Goal: Task Accomplishment & Management: Use online tool/utility

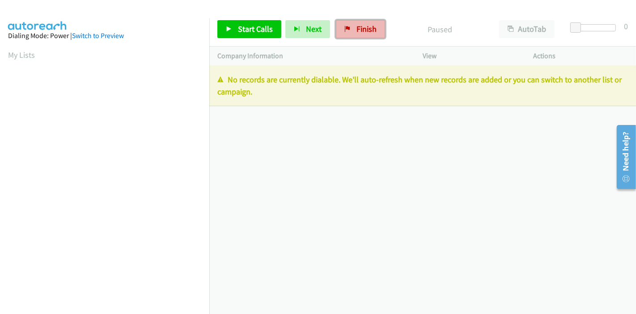
click at [357, 30] on span "Finish" at bounding box center [367, 29] width 20 height 10
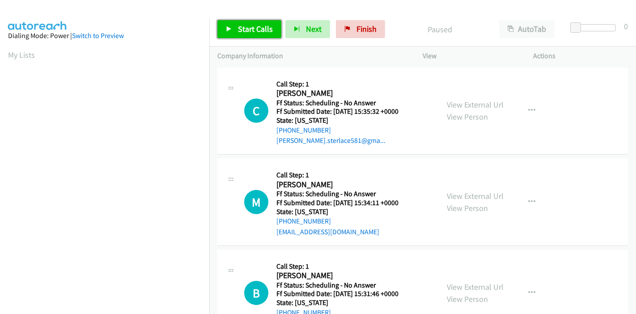
click at [238, 32] on span "Start Calls" at bounding box center [255, 29] width 35 height 10
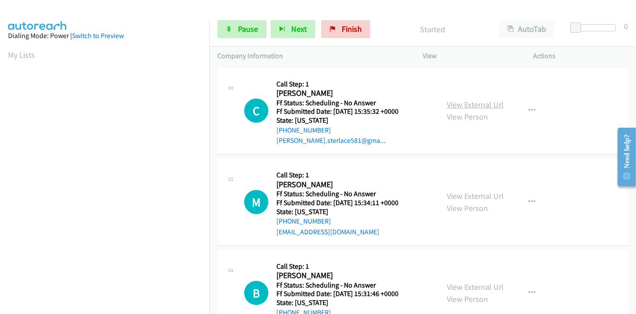
click at [488, 104] on link "View External Url" at bounding box center [475, 104] width 57 height 10
drag, startPoint x: 475, startPoint y: 193, endPoint x: 469, endPoint y: 192, distance: 6.0
click at [475, 193] on link "View External Url" at bounding box center [475, 196] width 57 height 10
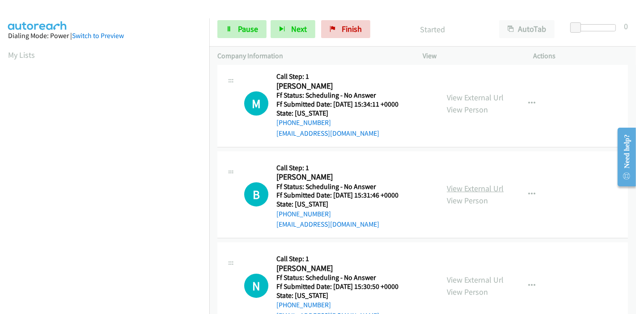
scroll to position [99, 0]
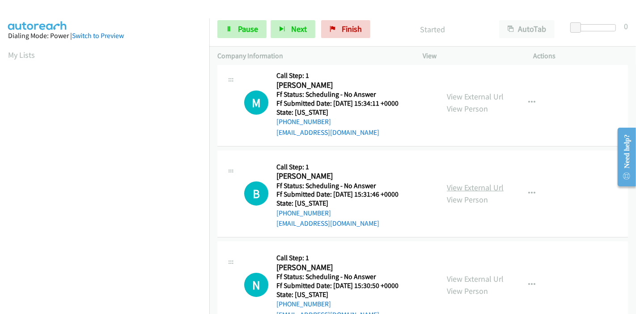
click at [470, 185] on link "View External Url" at bounding box center [475, 187] width 57 height 10
click at [244, 28] on span "Pause" at bounding box center [248, 29] width 20 height 10
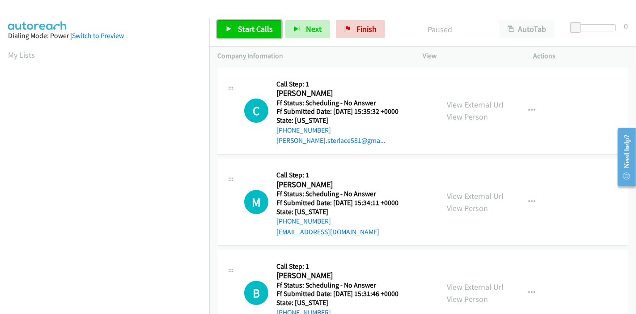
click at [252, 34] on span "Start Calls" at bounding box center [255, 29] width 35 height 10
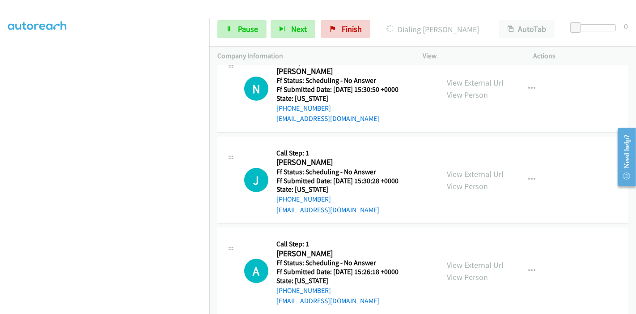
scroll to position [348, 0]
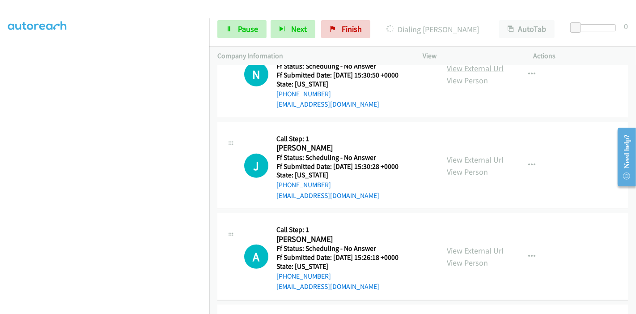
click at [488, 70] on link "View External Url" at bounding box center [475, 68] width 57 height 10
click at [460, 157] on link "View External Url" at bounding box center [475, 159] width 57 height 10
click at [464, 251] on link "View External Url" at bounding box center [475, 250] width 57 height 10
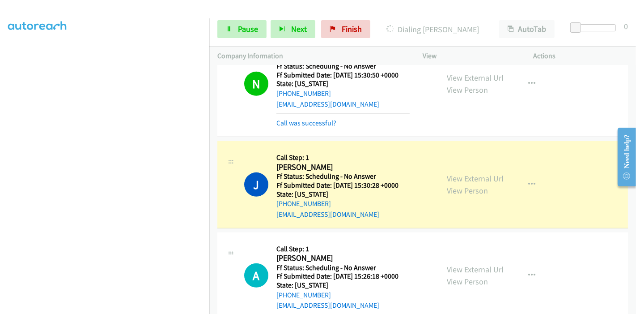
scroll to position [376, 0]
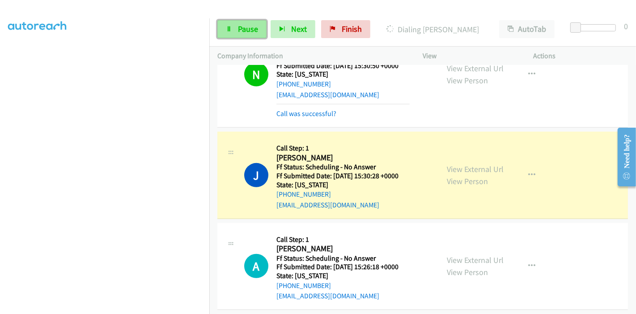
click at [238, 30] on span "Pause" at bounding box center [248, 29] width 20 height 10
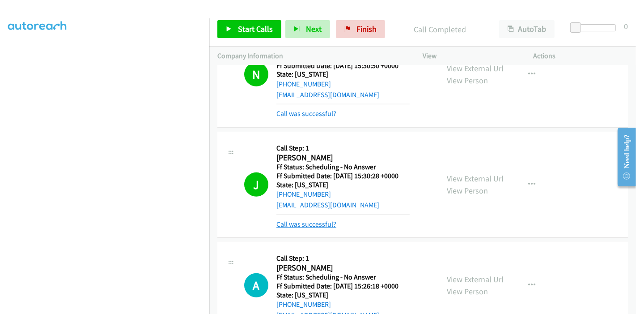
click at [304, 223] on link "Call was successful?" at bounding box center [307, 224] width 60 height 9
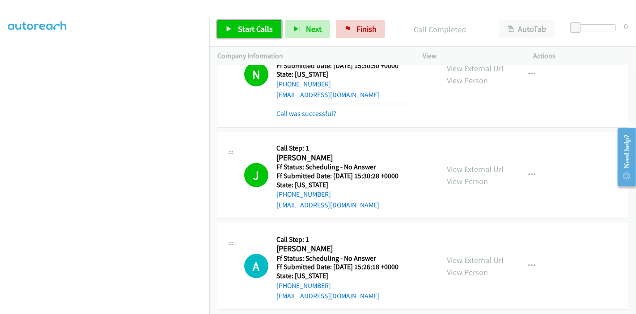
click at [232, 31] on link "Start Calls" at bounding box center [249, 29] width 64 height 18
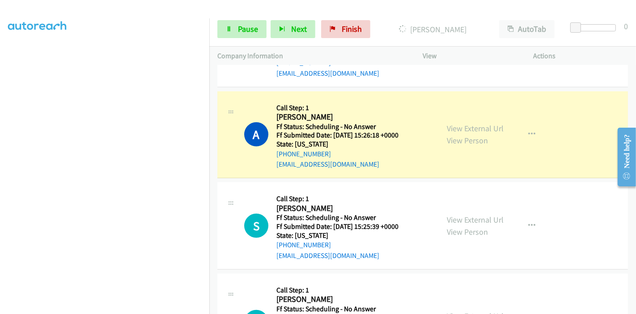
scroll to position [575, 0]
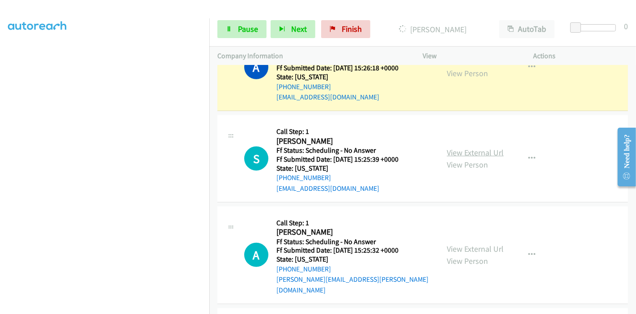
click at [469, 148] on link "View External Url" at bounding box center [475, 152] width 57 height 10
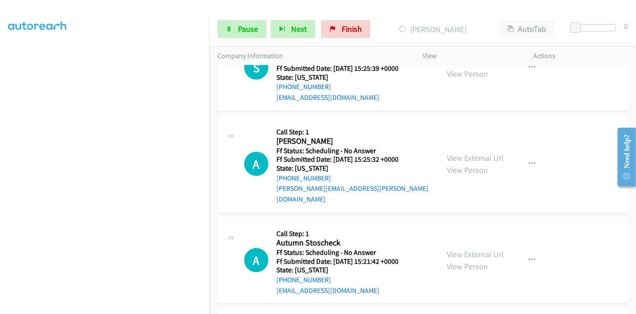
scroll to position [675, 0]
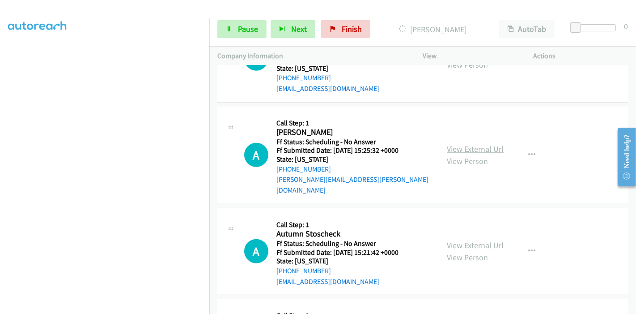
click at [471, 144] on link "View External Url" at bounding box center [475, 149] width 57 height 10
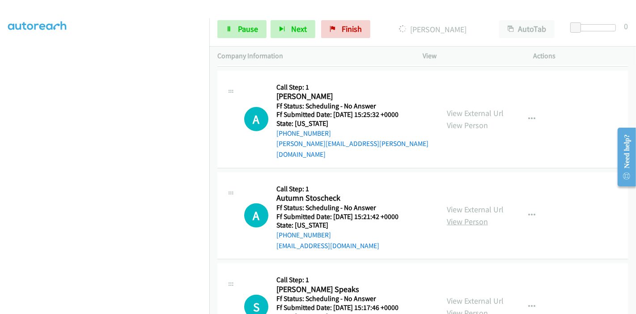
scroll to position [774, 0]
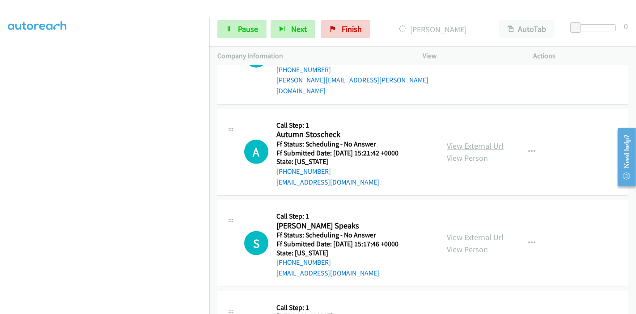
click at [480, 140] on link "View External Url" at bounding box center [475, 145] width 57 height 10
click at [454, 232] on link "View External Url" at bounding box center [475, 237] width 57 height 10
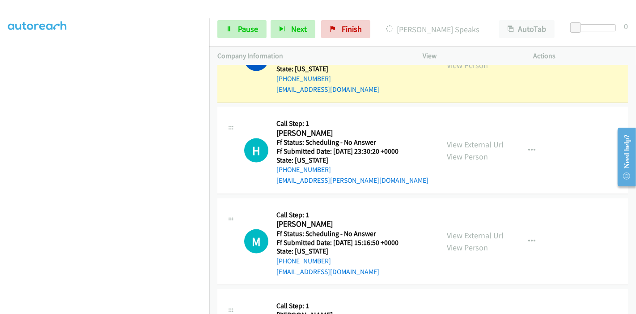
scroll to position [1051, 0]
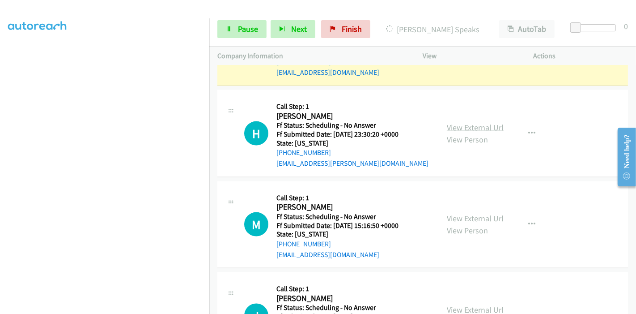
click at [480, 122] on link "View External Url" at bounding box center [475, 127] width 57 height 10
click at [460, 213] on link "View External Url" at bounding box center [475, 218] width 57 height 10
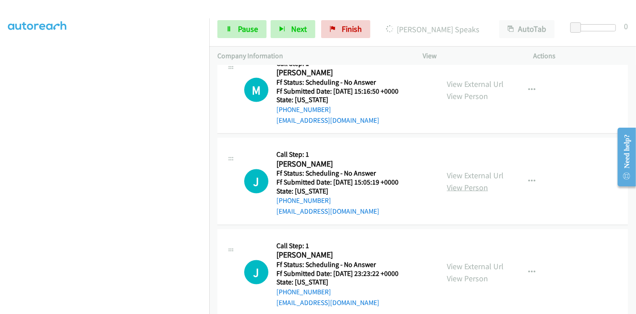
scroll to position [1200, 0]
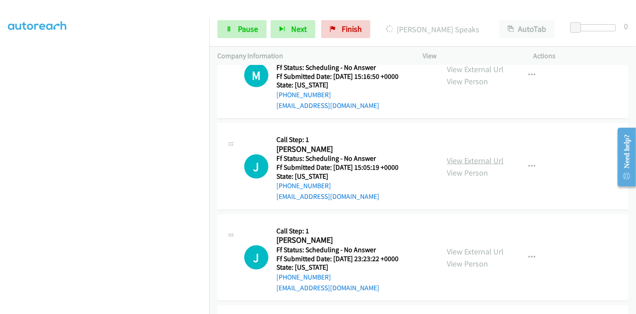
click at [486, 155] on link "View External Url" at bounding box center [475, 160] width 57 height 10
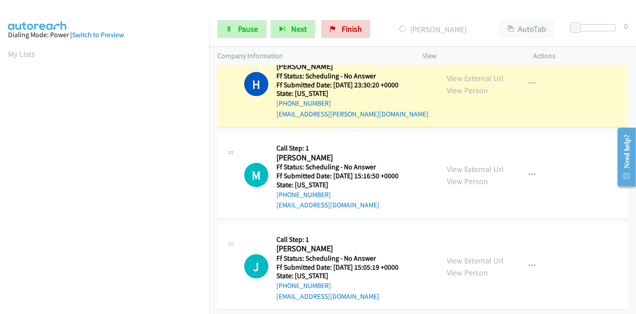
scroll to position [0, 0]
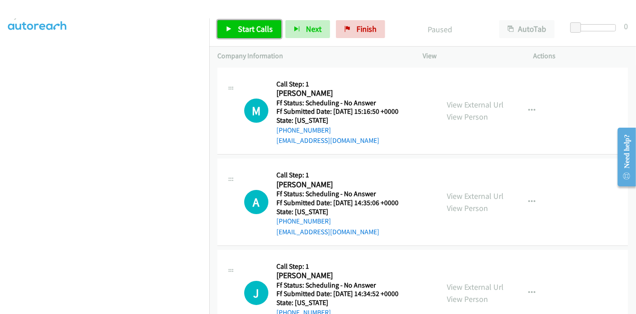
click at [242, 29] on span "Start Calls" at bounding box center [255, 29] width 35 height 10
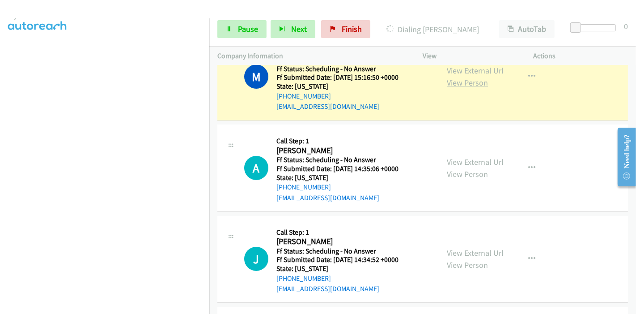
scroll to position [50, 0]
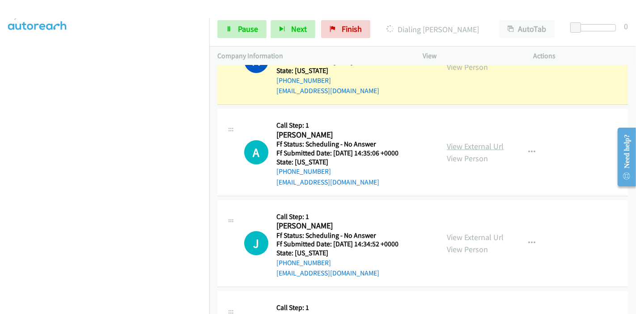
click at [456, 146] on link "View External Url" at bounding box center [475, 146] width 57 height 10
click at [465, 234] on link "View External Url" at bounding box center [475, 237] width 57 height 10
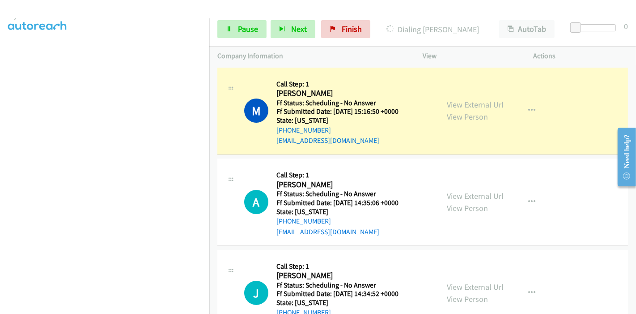
scroll to position [189, 0]
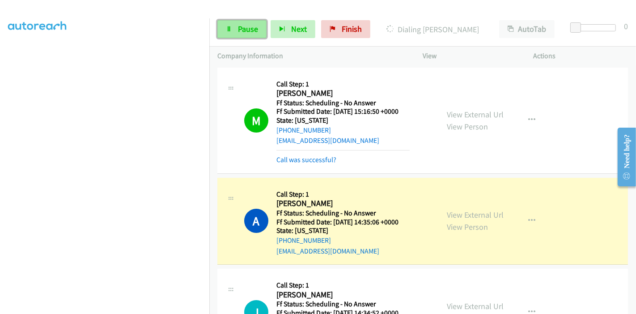
click at [245, 24] on span "Pause" at bounding box center [248, 29] width 20 height 10
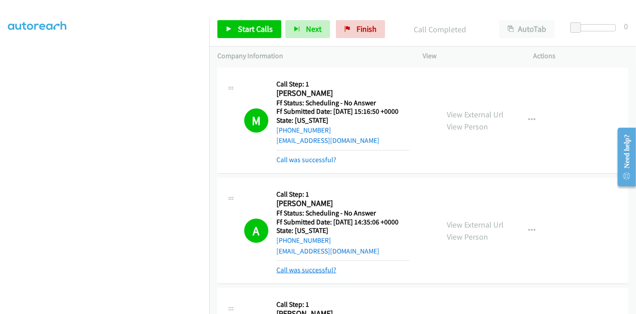
click at [323, 270] on link "Call was successful?" at bounding box center [307, 269] width 60 height 9
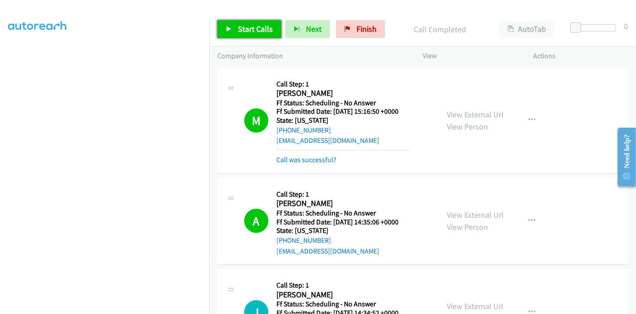
click at [247, 32] on span "Start Calls" at bounding box center [255, 29] width 35 height 10
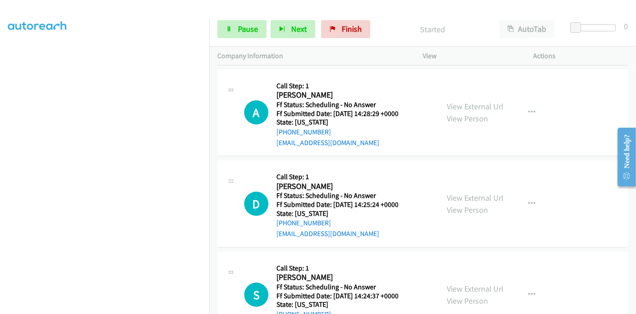
scroll to position [298, 0]
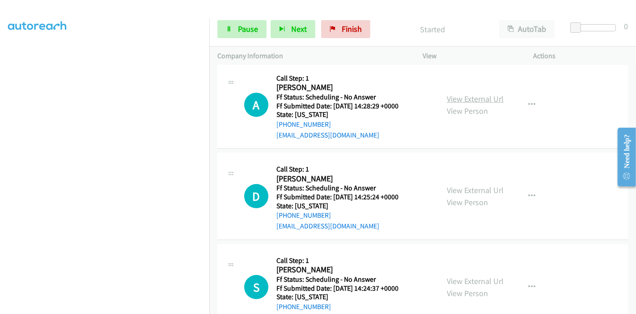
click at [483, 100] on link "View External Url" at bounding box center [475, 99] width 57 height 10
click at [455, 187] on link "View External Url" at bounding box center [475, 190] width 57 height 10
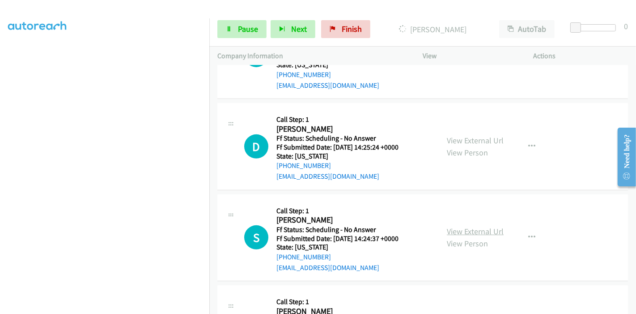
click at [452, 228] on link "View External Url" at bounding box center [475, 231] width 57 height 10
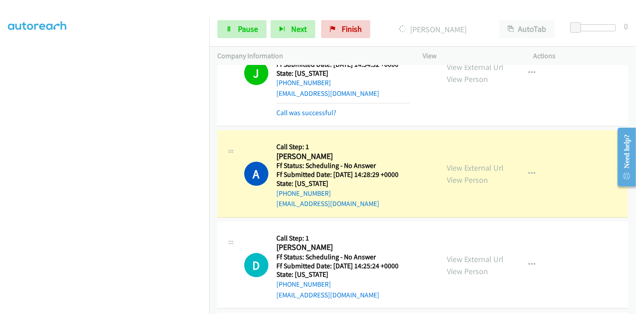
scroll to position [298, 0]
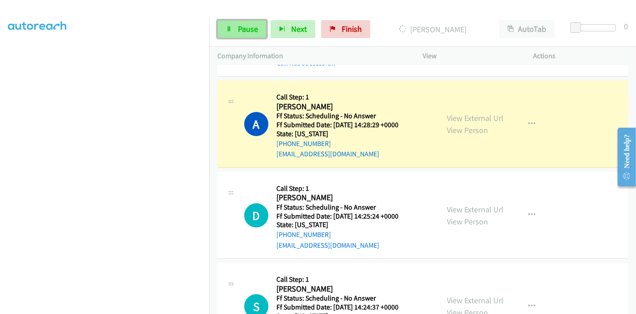
click at [238, 34] on span "Pause" at bounding box center [248, 29] width 20 height 10
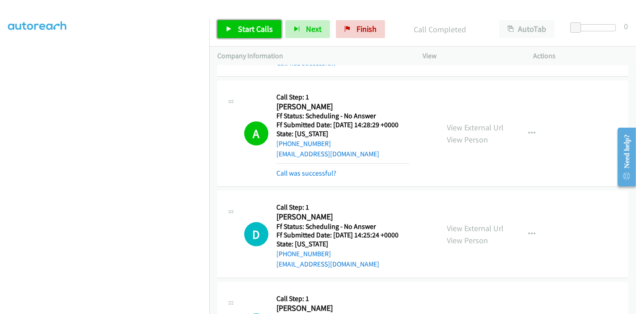
click at [236, 27] on link "Start Calls" at bounding box center [249, 29] width 64 height 18
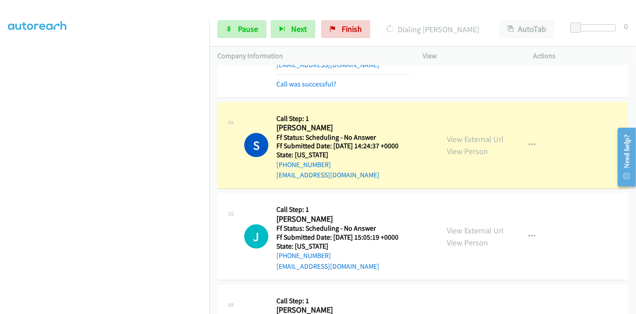
scroll to position [547, 0]
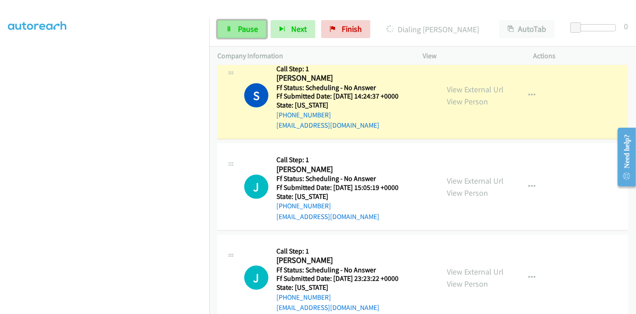
click at [246, 32] on span "Pause" at bounding box center [248, 29] width 20 height 10
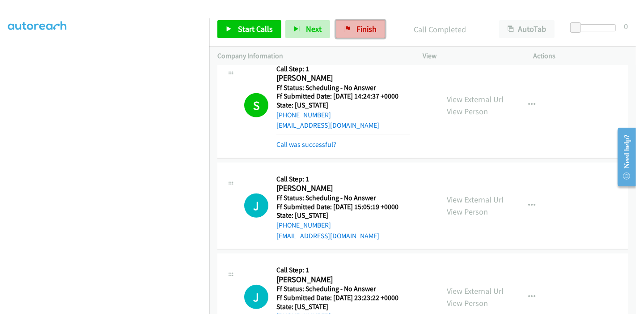
click at [357, 26] on span "Finish" at bounding box center [367, 29] width 20 height 10
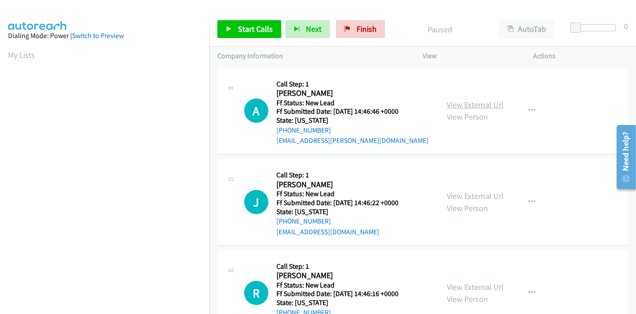
click at [461, 106] on link "View External Url" at bounding box center [475, 104] width 57 height 10
click at [474, 199] on link "View External Url" at bounding box center [475, 196] width 57 height 10
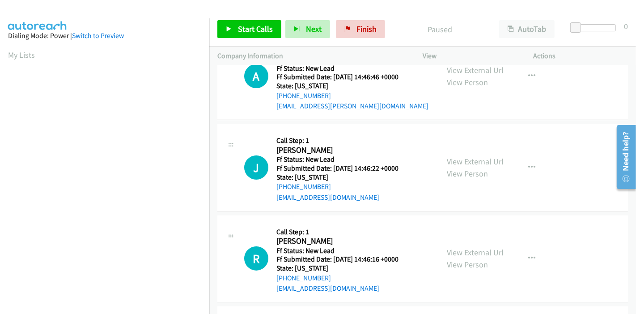
scroll to position [99, 0]
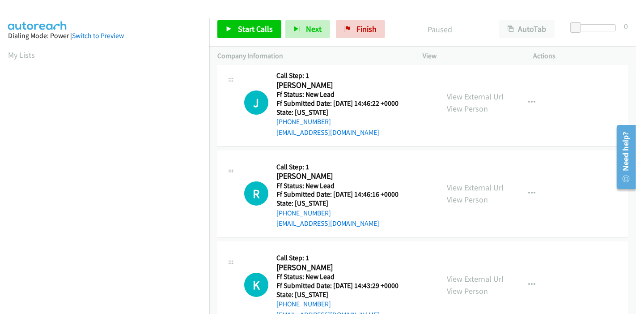
click at [472, 185] on link "View External Url" at bounding box center [475, 187] width 57 height 10
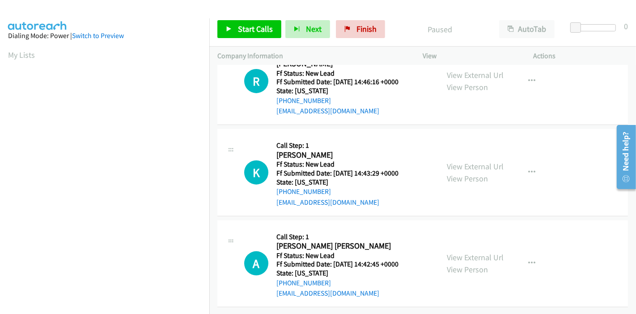
scroll to position [218, 0]
click at [457, 161] on link "View External Url" at bounding box center [475, 166] width 57 height 10
click at [461, 252] on link "View External Url" at bounding box center [475, 257] width 57 height 10
click at [528, 169] on icon "button" at bounding box center [531, 172] width 7 height 7
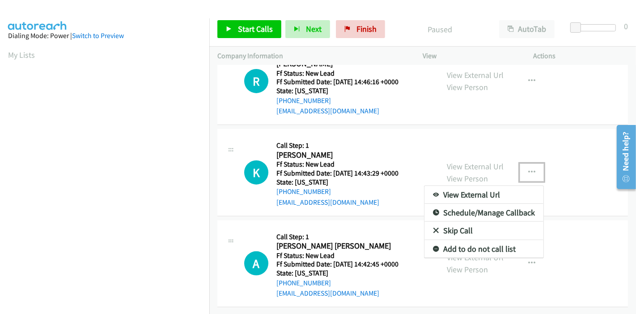
click at [452, 224] on link "Skip Call" at bounding box center [484, 230] width 119 height 18
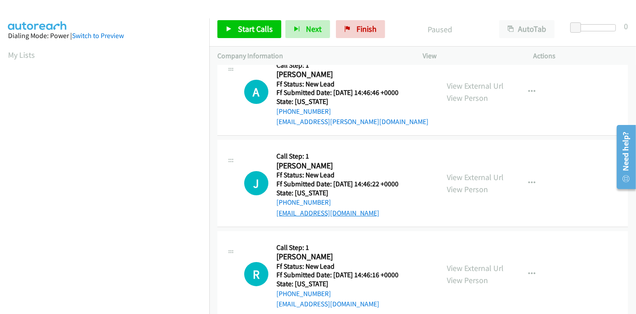
scroll to position [0, 0]
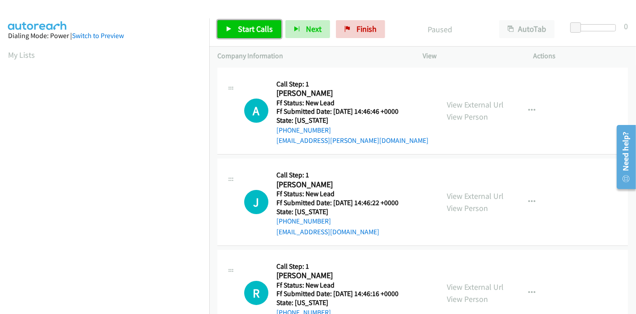
click at [243, 30] on span "Start Calls" at bounding box center [255, 29] width 35 height 10
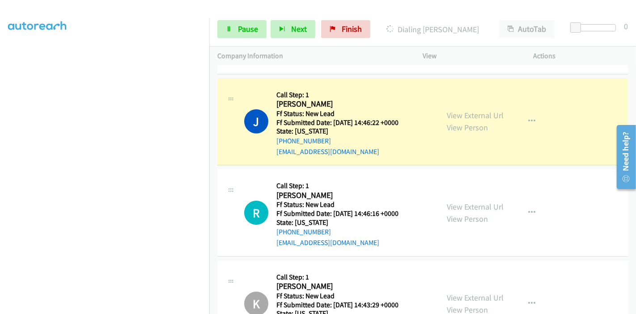
scroll to position [189, 0]
click at [238, 25] on span "Pause" at bounding box center [248, 29] width 20 height 10
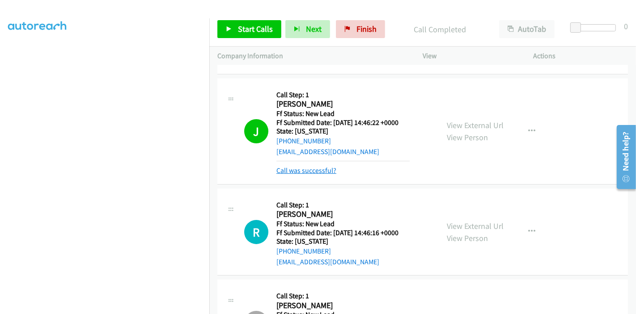
click at [316, 169] on link "Call was successful?" at bounding box center [307, 170] width 60 height 9
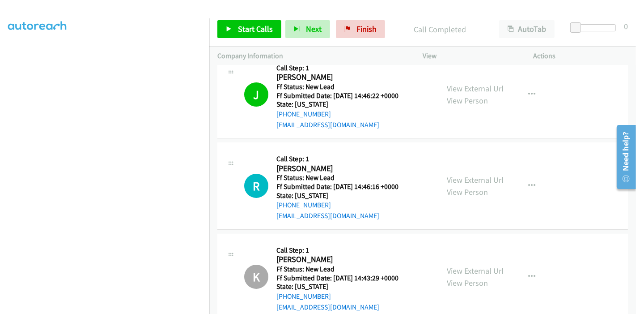
scroll to position [149, 0]
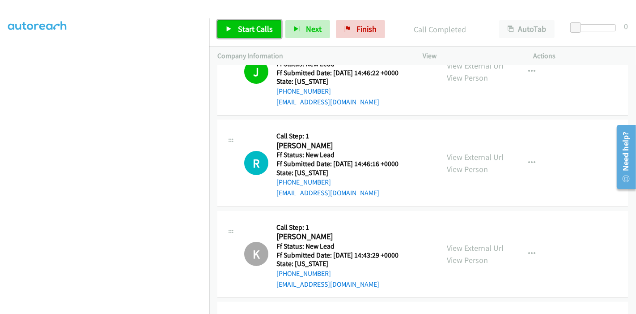
click at [245, 32] on span "Start Calls" at bounding box center [255, 29] width 35 height 10
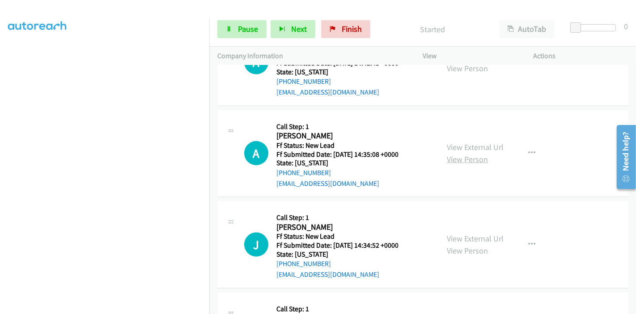
scroll to position [447, 0]
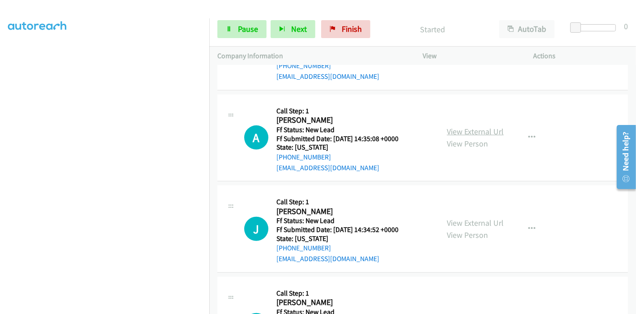
click at [469, 132] on link "View External Url" at bounding box center [475, 131] width 57 height 10
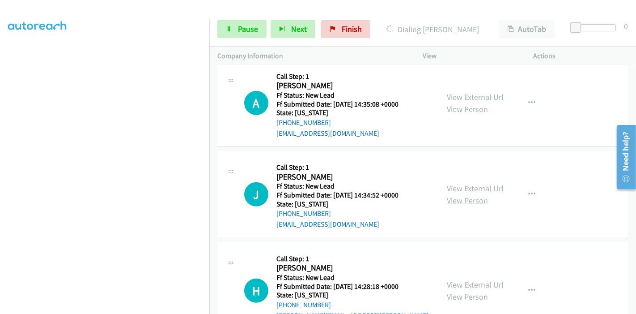
scroll to position [497, 0]
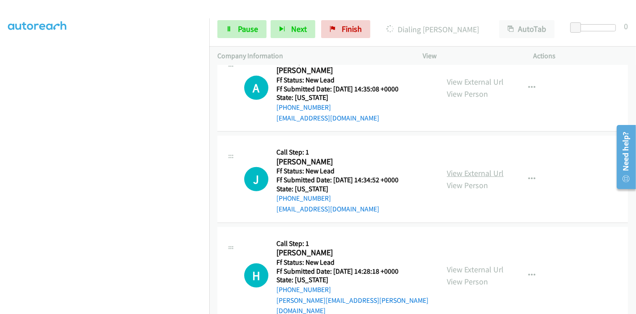
click at [464, 174] on link "View External Url" at bounding box center [475, 173] width 57 height 10
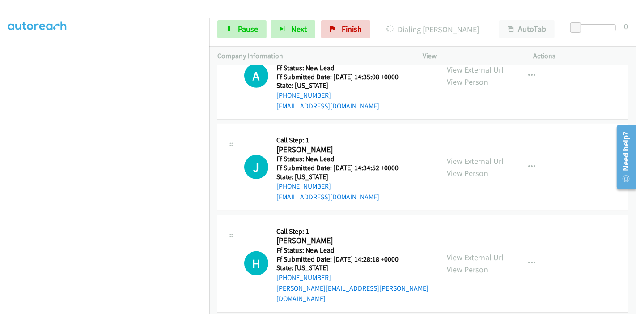
scroll to position [510, 0]
click at [447, 251] on link "View External Url" at bounding box center [475, 256] width 57 height 10
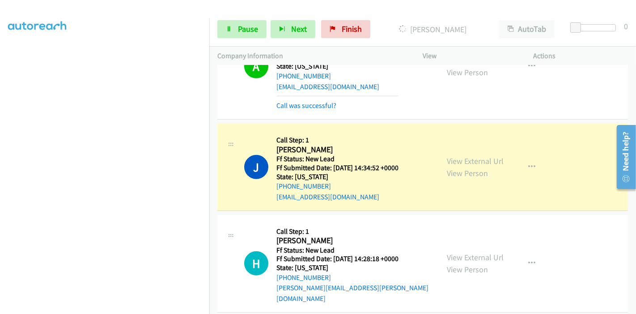
scroll to position [189, 0]
click at [234, 26] on link "Pause" at bounding box center [241, 29] width 49 height 18
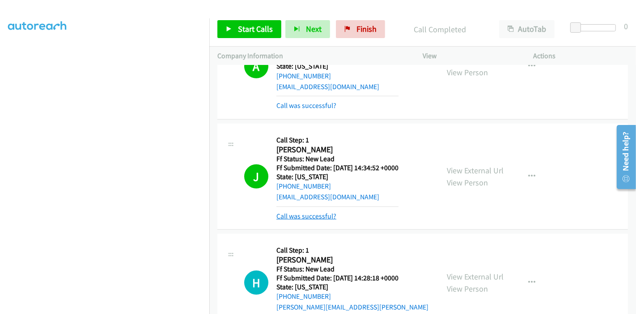
click at [314, 213] on link "Call was successful?" at bounding box center [307, 216] width 60 height 9
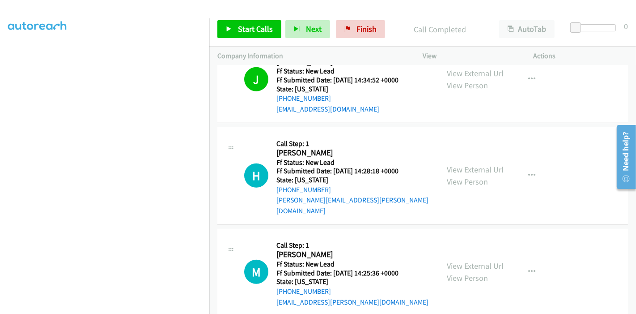
scroll to position [690, 0]
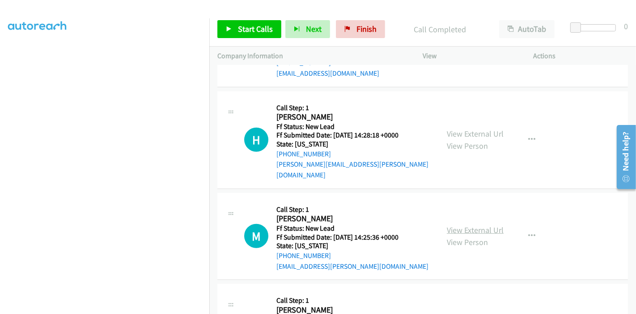
click at [467, 225] on link "View External Url" at bounding box center [475, 230] width 57 height 10
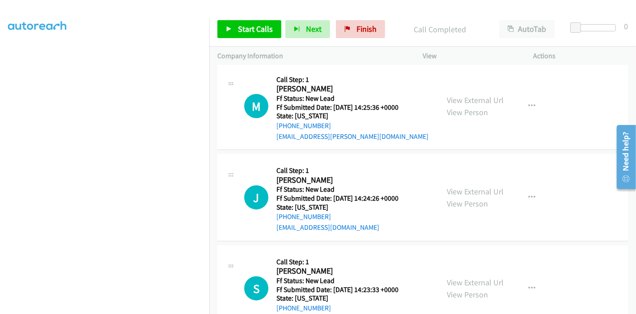
scroll to position [839, 0]
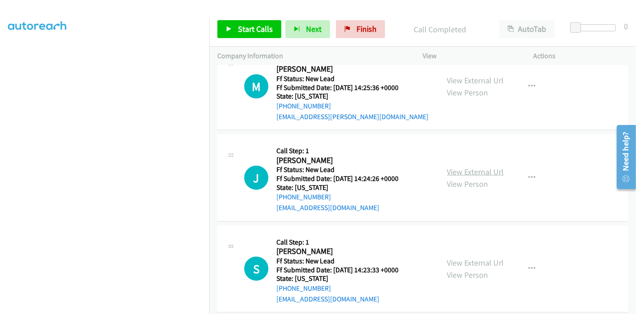
click at [471, 166] on link "View External Url" at bounding box center [475, 171] width 57 height 10
click at [457, 257] on link "View External Url" at bounding box center [475, 262] width 57 height 10
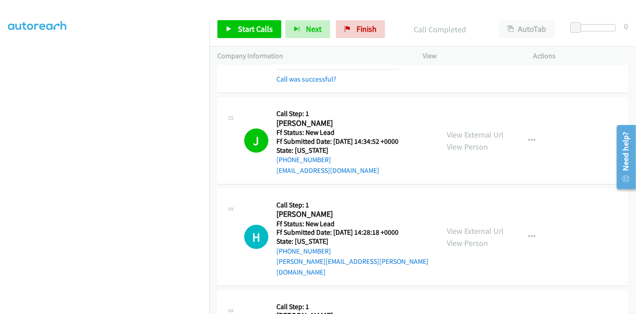
scroll to position [591, 0]
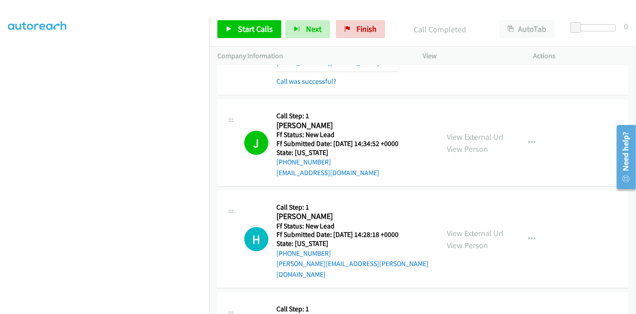
click at [236, 39] on div "Start Calls Pause Next Finish Call Completed AutoTab AutoTab 0" at bounding box center [422, 29] width 427 height 34
click at [236, 38] on div "Start Calls Pause Next Finish Call Completed AutoTab AutoTab 0" at bounding box center [422, 29] width 427 height 34
click at [238, 31] on span "Start Calls" at bounding box center [255, 29] width 35 height 10
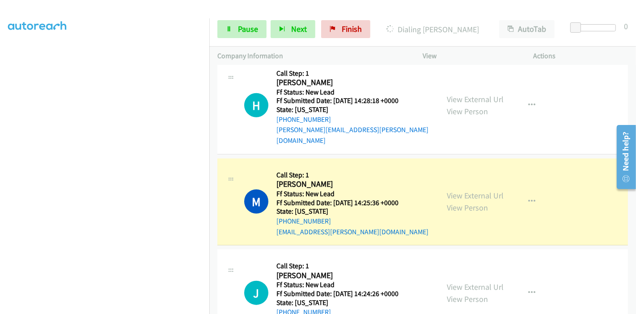
scroll to position [740, 0]
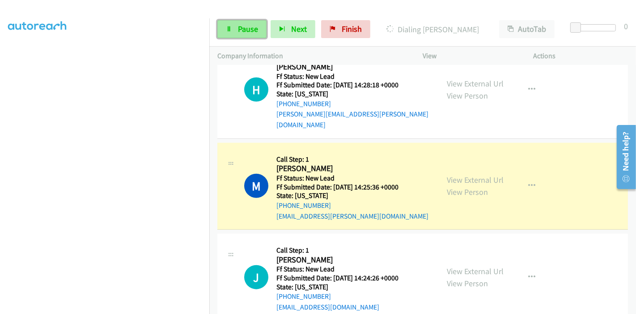
click at [235, 29] on link "Pause" at bounding box center [241, 29] width 49 height 18
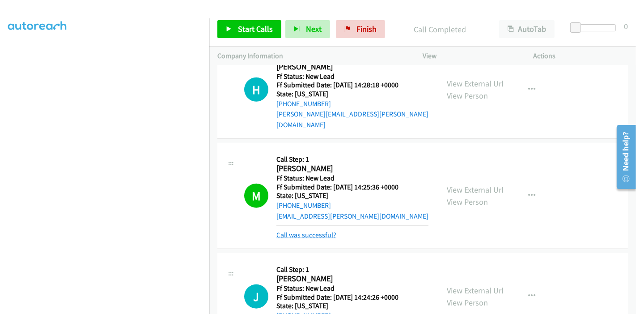
click at [309, 230] on link "Call was successful?" at bounding box center [307, 234] width 60 height 9
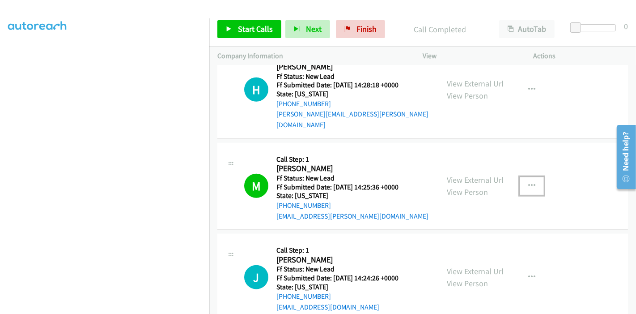
click at [528, 182] on icon "button" at bounding box center [531, 185] width 7 height 7
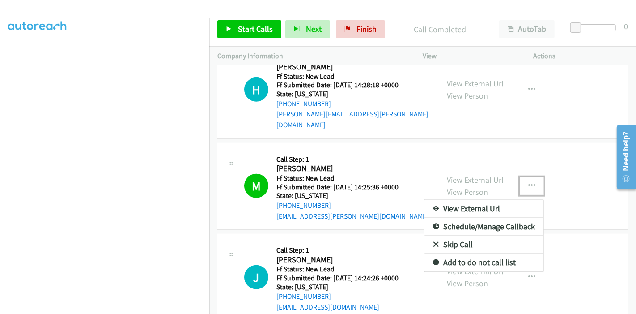
click at [433, 260] on icon at bounding box center [436, 263] width 6 height 6
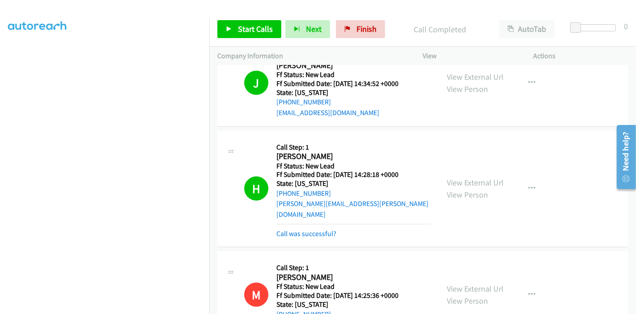
scroll to position [591, 0]
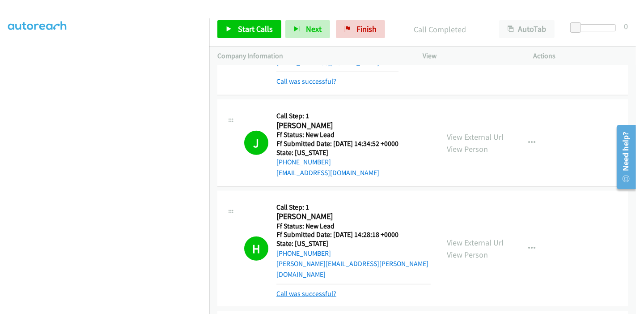
click at [319, 289] on link "Call was successful?" at bounding box center [307, 293] width 60 height 9
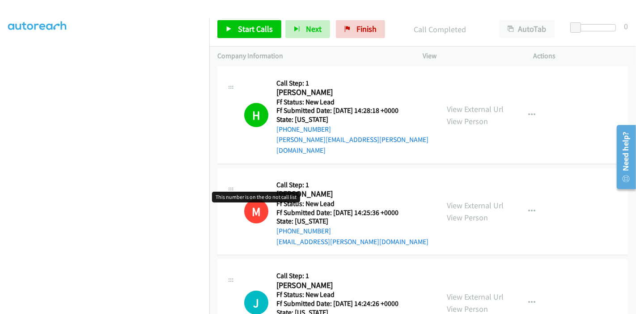
scroll to position [814, 0]
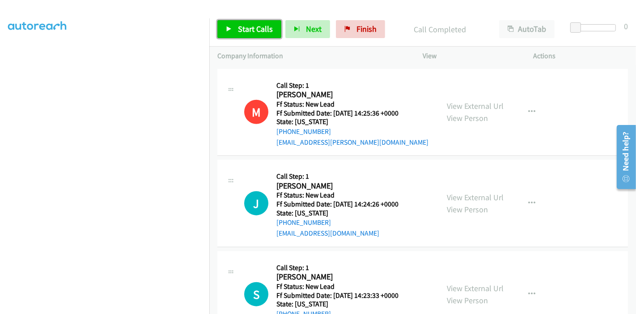
click at [236, 31] on link "Start Calls" at bounding box center [249, 29] width 64 height 18
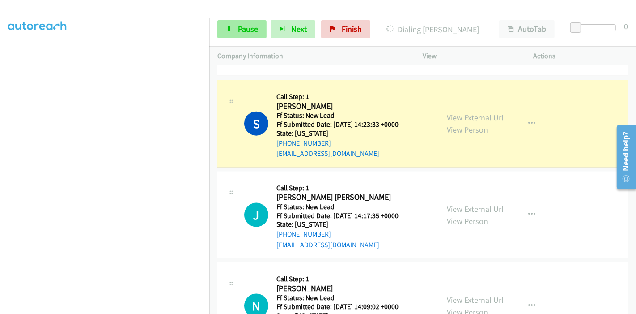
scroll to position [1013, 0]
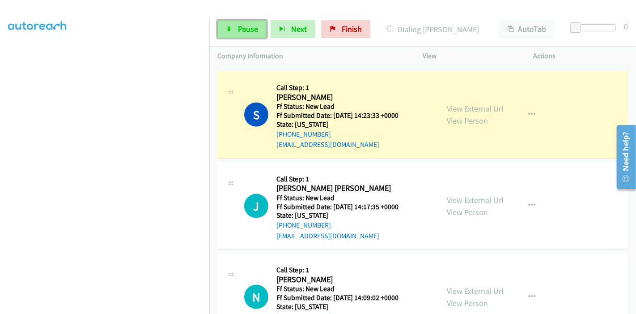
click at [235, 23] on link "Pause" at bounding box center [241, 29] width 49 height 18
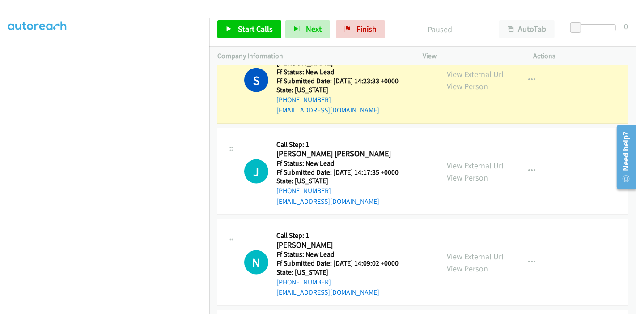
scroll to position [1031, 0]
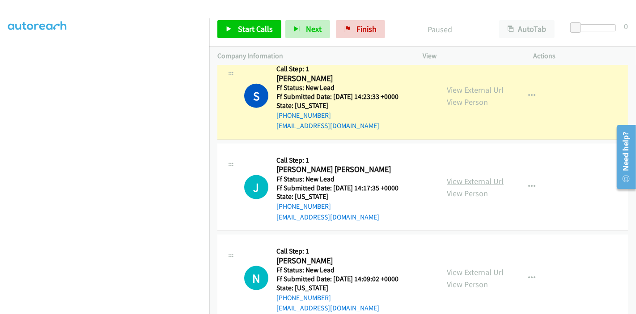
click at [468, 176] on link "View External Url" at bounding box center [475, 181] width 57 height 10
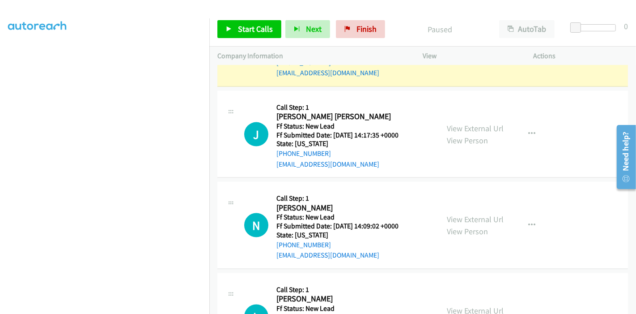
scroll to position [1131, 0]
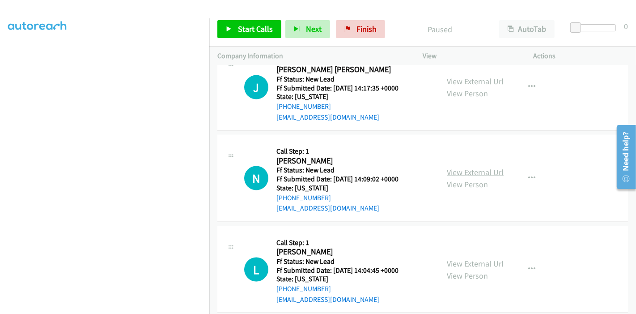
click at [485, 167] on link "View External Url" at bounding box center [475, 172] width 57 height 10
click at [465, 258] on link "View External Url" at bounding box center [475, 263] width 57 height 10
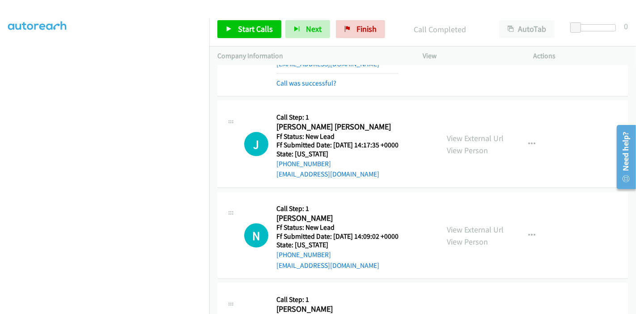
scroll to position [1051, 0]
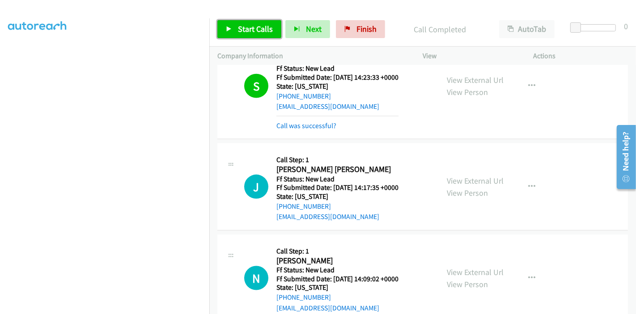
click at [247, 25] on span "Start Calls" at bounding box center [255, 29] width 35 height 10
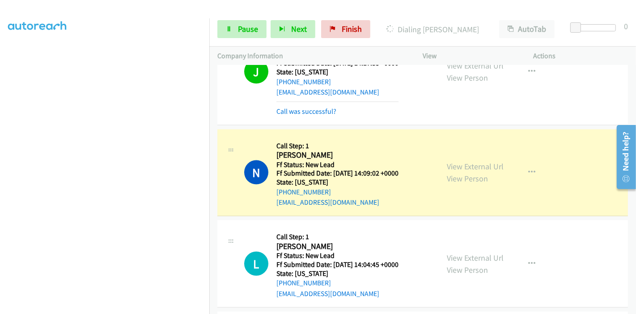
scroll to position [1200, 0]
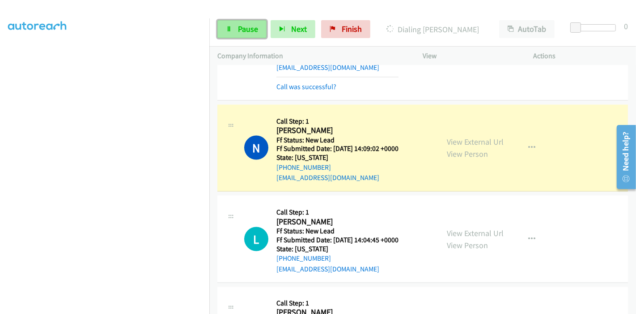
click at [242, 24] on span "Pause" at bounding box center [248, 29] width 20 height 10
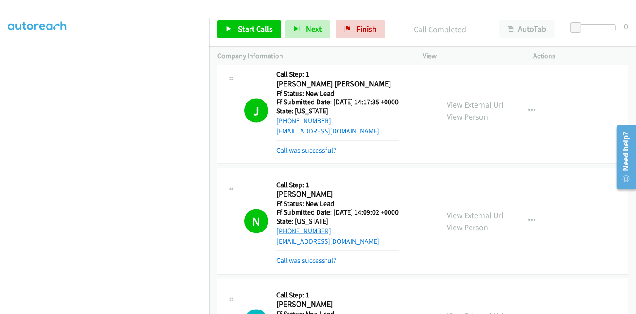
scroll to position [1150, 0]
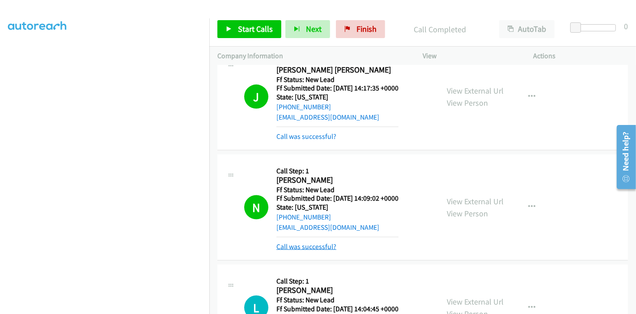
click at [306, 242] on link "Call was successful?" at bounding box center [307, 246] width 60 height 9
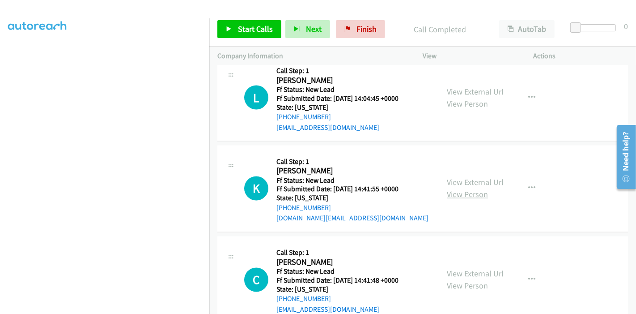
scroll to position [1398, 0]
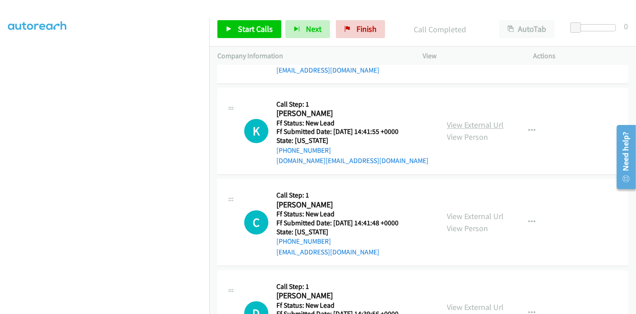
click at [486, 120] on link "View External Url" at bounding box center [475, 125] width 57 height 10
click at [457, 211] on link "View External Url" at bounding box center [475, 216] width 57 height 10
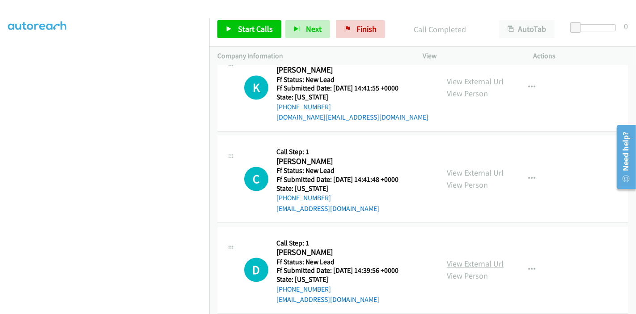
click at [455, 259] on link "View External Url" at bounding box center [475, 264] width 57 height 10
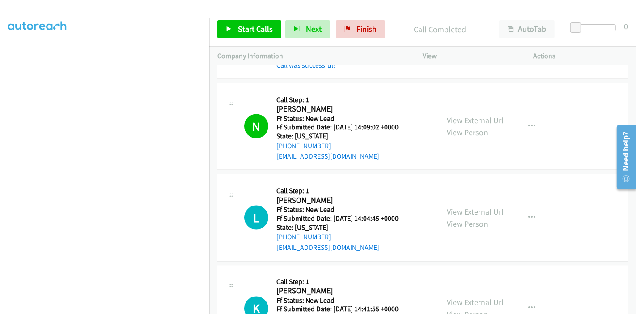
scroll to position [1193, 0]
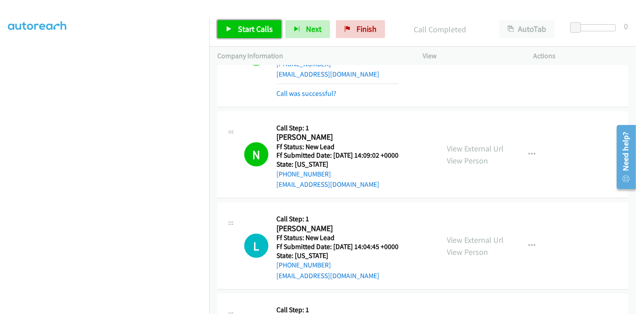
click at [244, 31] on span "Start Calls" at bounding box center [255, 29] width 35 height 10
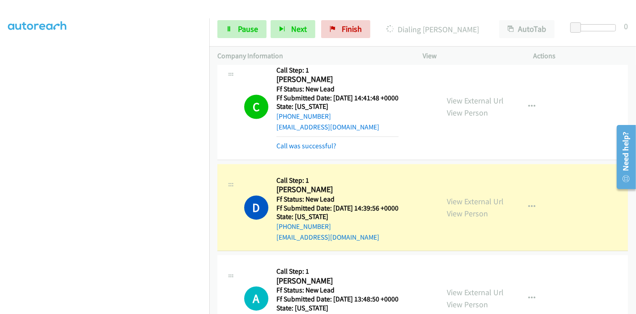
scroll to position [1479, 0]
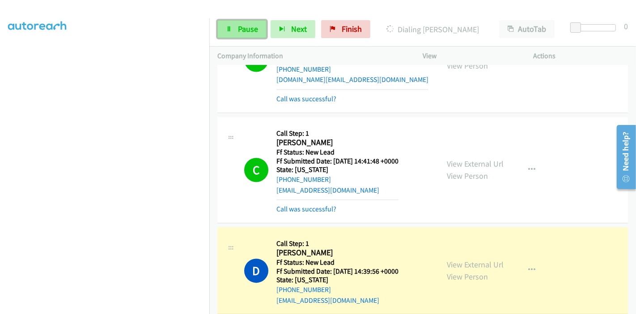
click at [238, 33] on span "Pause" at bounding box center [248, 29] width 20 height 10
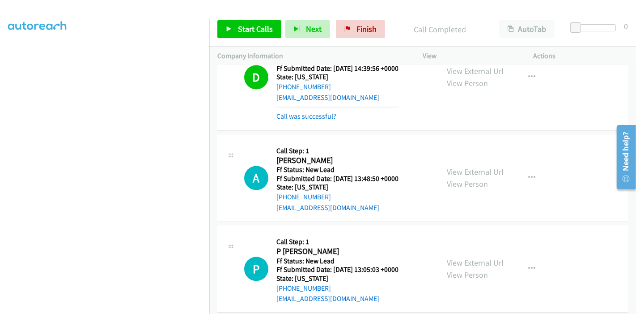
scroll to position [1728, 0]
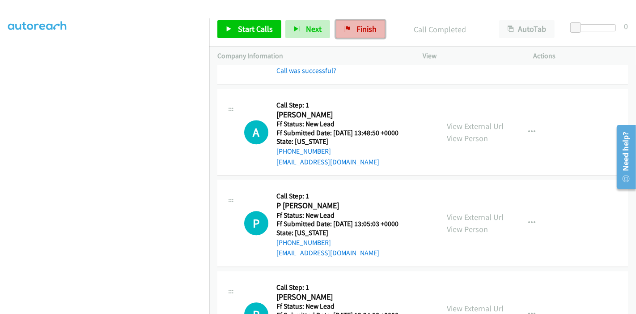
drag, startPoint x: 350, startPoint y: 29, endPoint x: 351, endPoint y: 35, distance: 6.4
click at [350, 29] on link "Finish" at bounding box center [360, 29] width 49 height 18
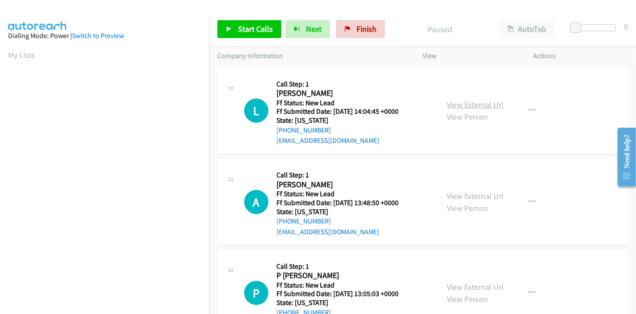
click at [484, 103] on link "View External Url" at bounding box center [475, 104] width 57 height 10
click at [461, 199] on link "View External Url" at bounding box center [475, 196] width 57 height 10
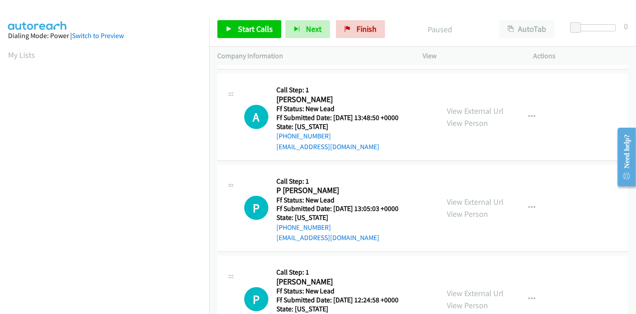
scroll to position [99, 0]
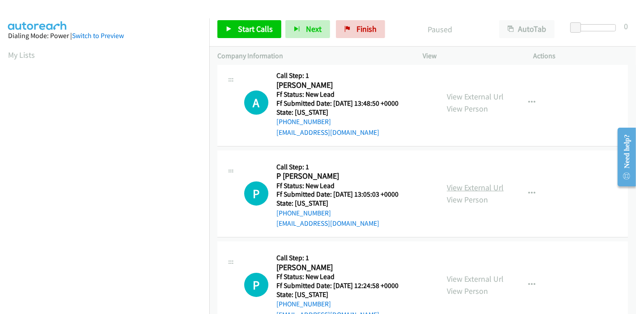
click at [456, 185] on link "View External Url" at bounding box center [475, 187] width 57 height 10
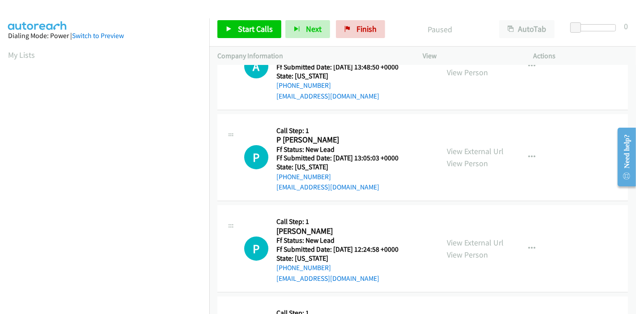
scroll to position [199, 0]
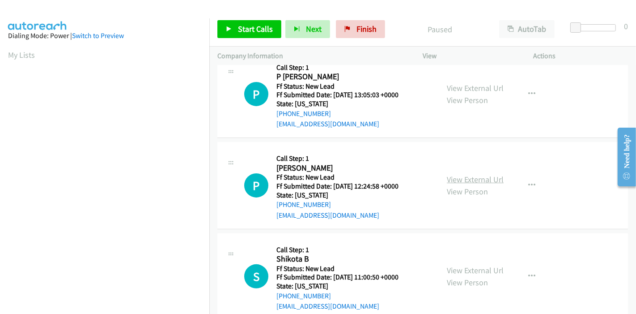
click at [481, 179] on link "View External Url" at bounding box center [475, 179] width 57 height 10
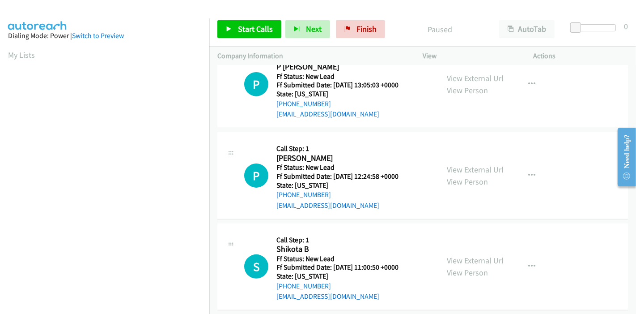
scroll to position [218, 0]
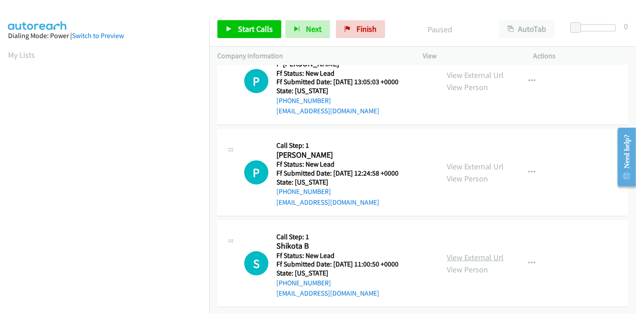
click at [478, 252] on link "View External Url" at bounding box center [475, 257] width 57 height 10
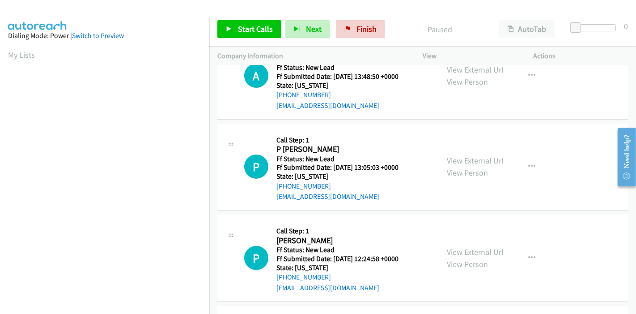
scroll to position [0, 0]
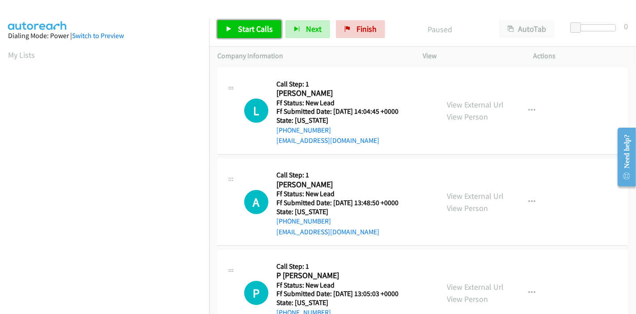
click at [231, 33] on link "Start Calls" at bounding box center [249, 29] width 64 height 18
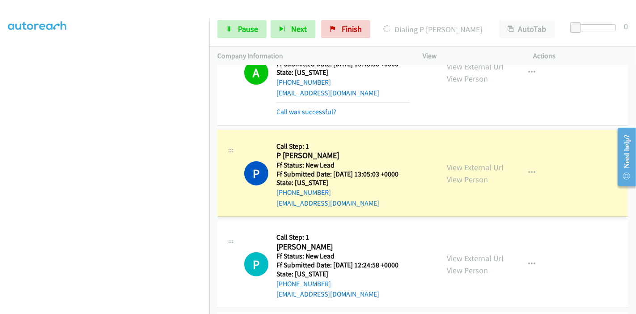
scroll to position [208, 0]
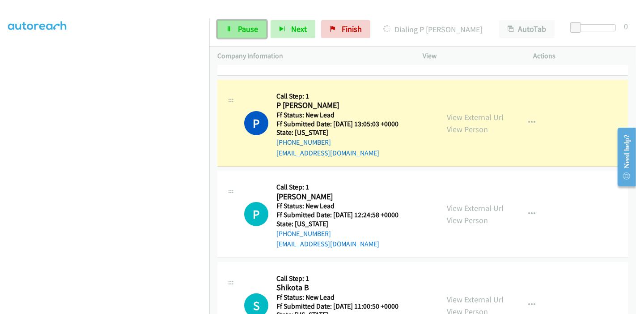
click at [231, 34] on link "Pause" at bounding box center [241, 29] width 49 height 18
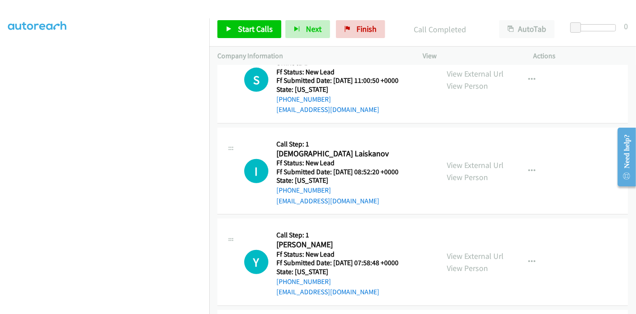
scroll to position [448, 0]
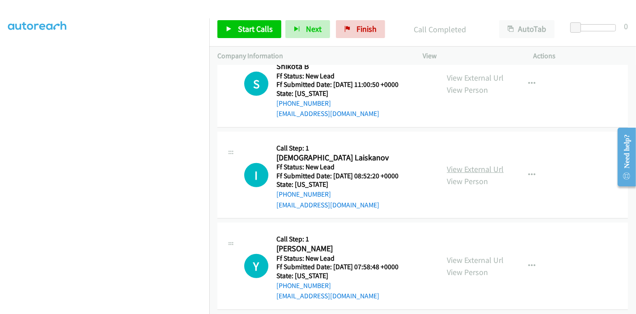
click at [473, 166] on link "View External Url" at bounding box center [475, 169] width 57 height 10
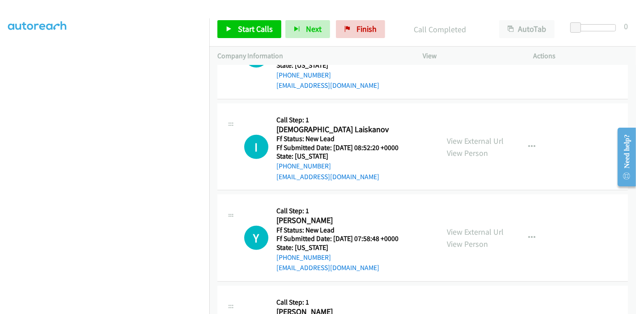
scroll to position [498, 0]
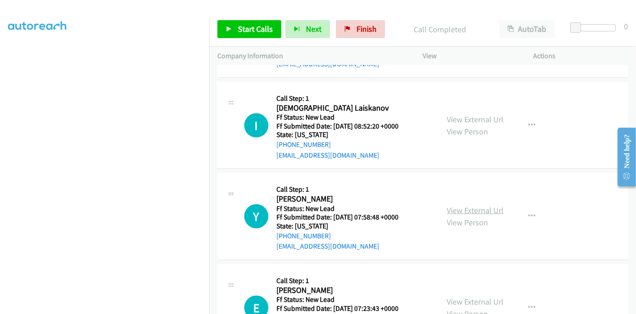
click at [458, 208] on link "View External Url" at bounding box center [475, 210] width 57 height 10
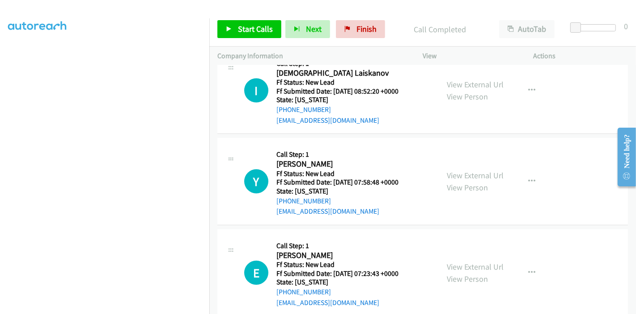
scroll to position [548, 0]
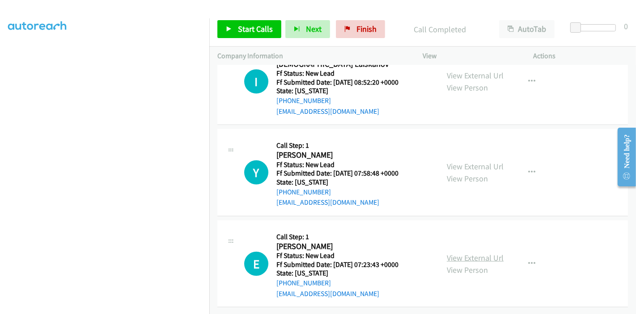
click at [470, 252] on link "View External Url" at bounding box center [475, 257] width 57 height 10
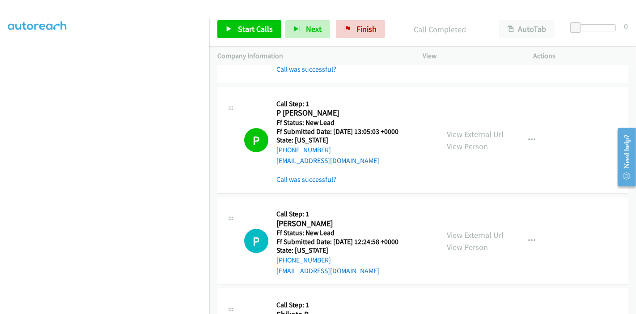
scroll to position [200, 0]
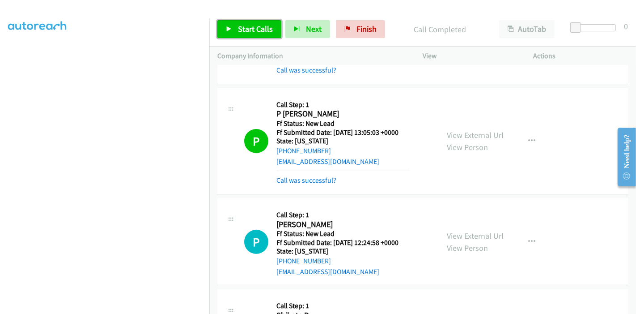
click at [238, 26] on span "Start Calls" at bounding box center [255, 29] width 35 height 10
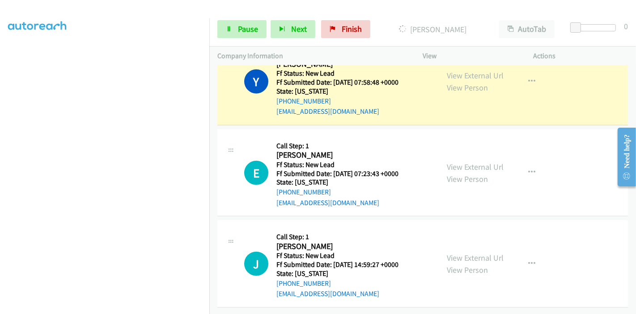
scroll to position [695, 0]
click at [447, 252] on link "View External Url" at bounding box center [475, 257] width 57 height 10
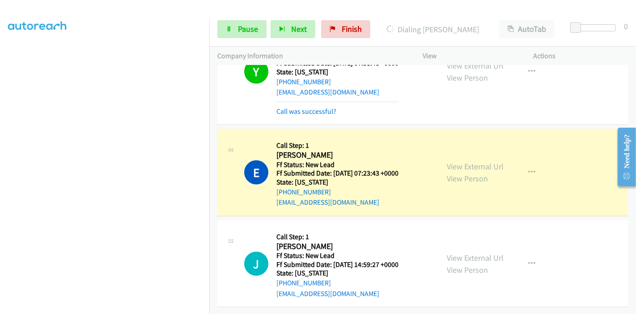
scroll to position [715, 0]
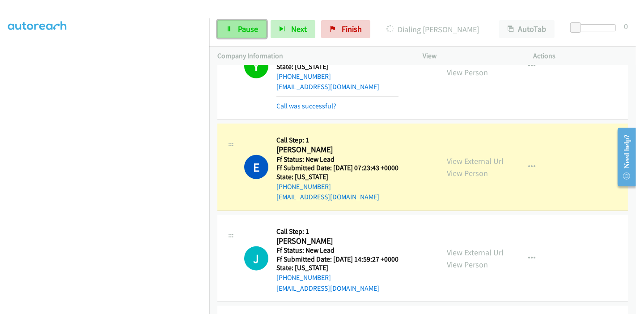
click at [222, 26] on link "Pause" at bounding box center [241, 29] width 49 height 18
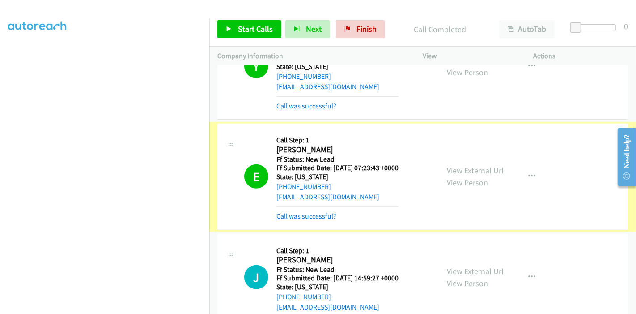
scroll to position [764, 0]
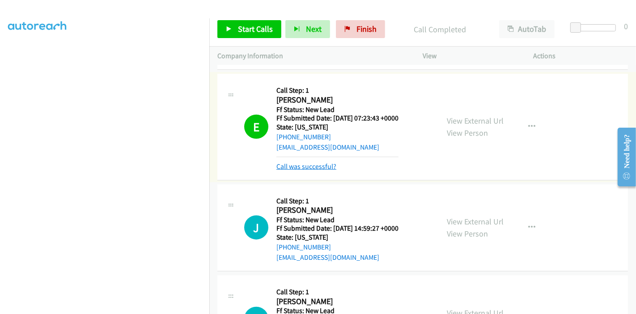
click at [326, 163] on link "Call was successful?" at bounding box center [307, 166] width 60 height 9
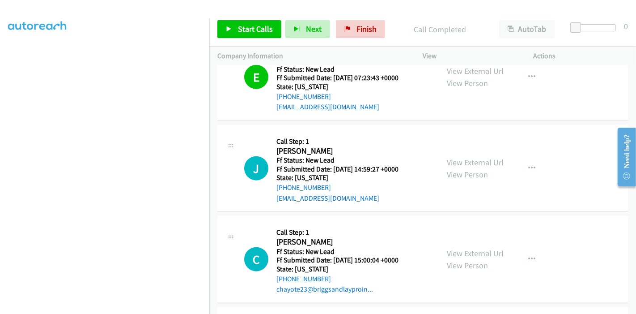
click at [296, 117] on div "E Callback Scheduled Call Step: 1 Eric Wairimu America/Los_Angeles Ff Status: N…" at bounding box center [422, 77] width 411 height 87
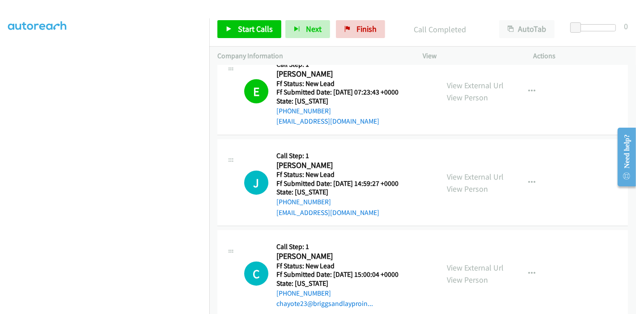
scroll to position [755, 0]
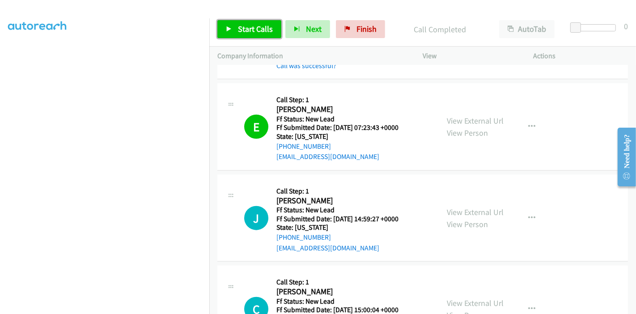
click at [235, 30] on link "Start Calls" at bounding box center [249, 29] width 64 height 18
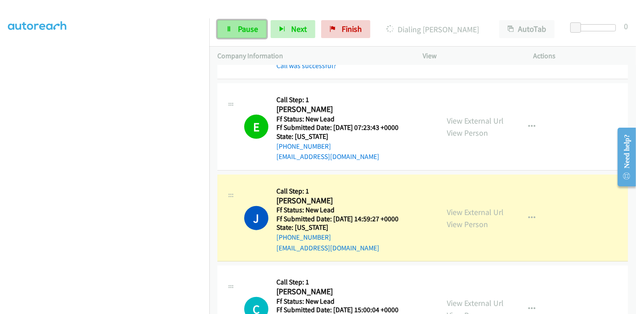
click at [238, 27] on span "Pause" at bounding box center [248, 29] width 20 height 10
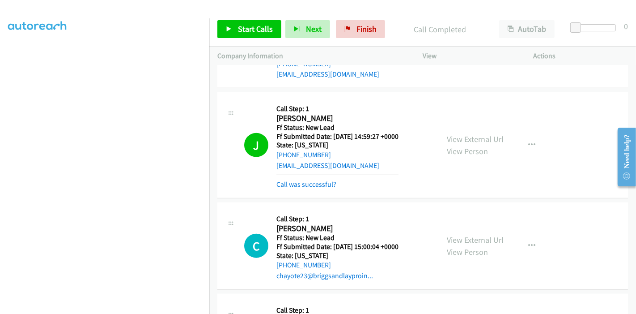
scroll to position [807, 0]
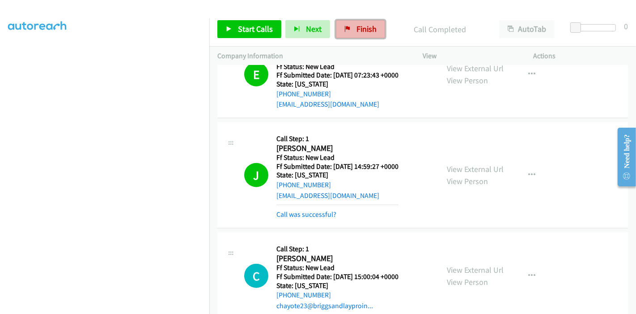
click at [362, 32] on span "Finish" at bounding box center [367, 29] width 20 height 10
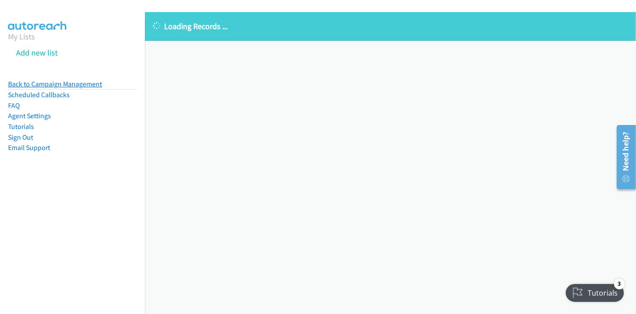
click at [51, 86] on link "Back to Campaign Management" at bounding box center [55, 84] width 94 height 9
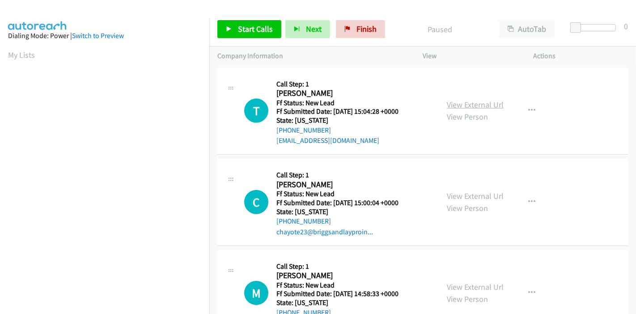
click at [476, 106] on link "View External Url" at bounding box center [475, 104] width 57 height 10
click at [460, 194] on link "View External Url" at bounding box center [475, 196] width 57 height 10
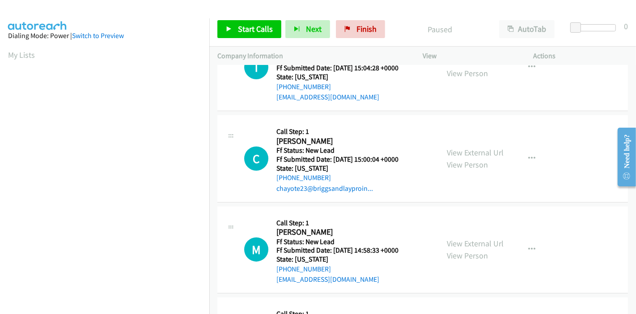
scroll to position [127, 0]
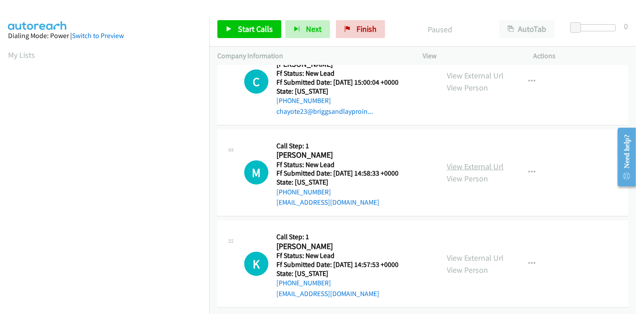
click at [469, 161] on link "View External Url" at bounding box center [475, 166] width 57 height 10
click at [463, 252] on link "View External Url" at bounding box center [475, 257] width 57 height 10
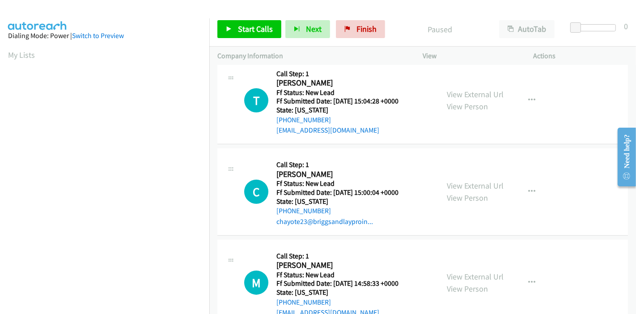
scroll to position [0, 0]
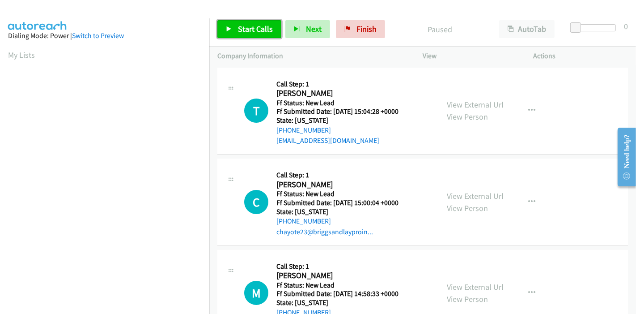
click at [239, 27] on span "Start Calls" at bounding box center [255, 29] width 35 height 10
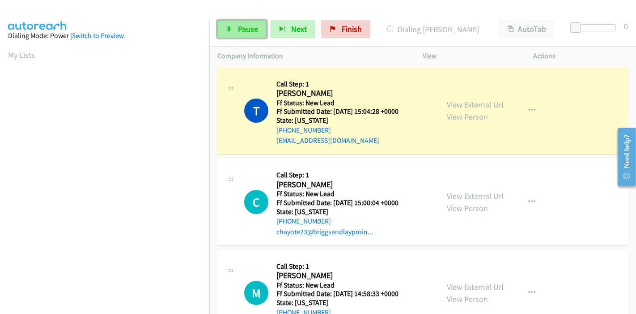
click at [230, 30] on icon at bounding box center [229, 29] width 6 height 6
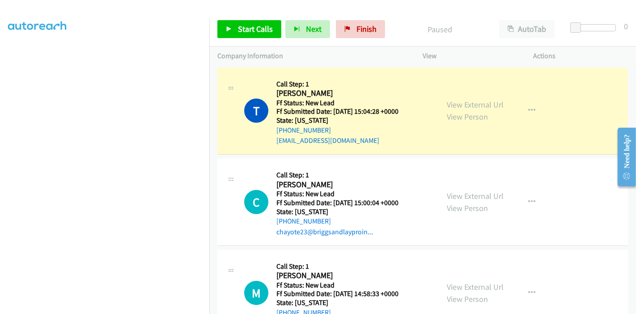
scroll to position [189, 0]
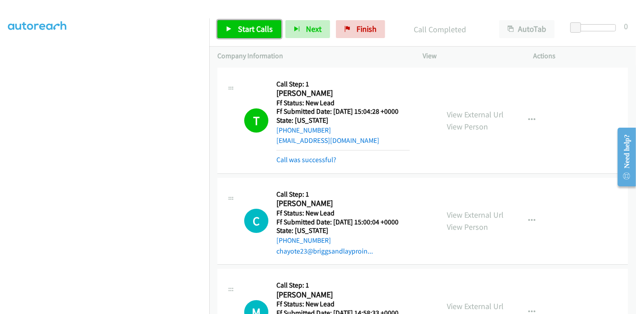
click at [248, 23] on link "Start Calls" at bounding box center [249, 29] width 64 height 18
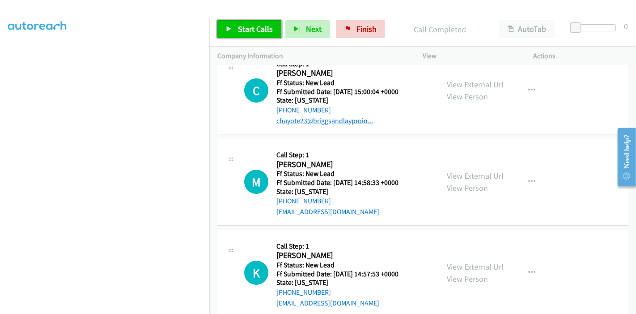
scroll to position [146, 0]
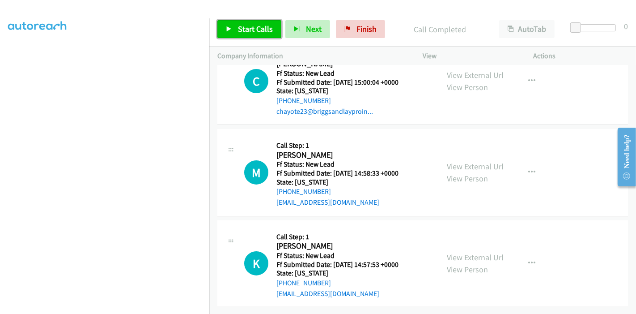
click at [232, 25] on link "Start Calls" at bounding box center [249, 29] width 64 height 18
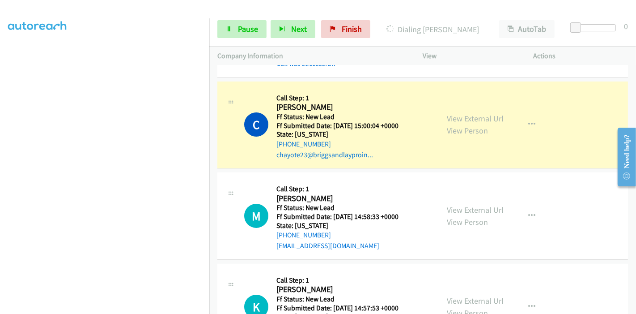
scroll to position [0, 0]
click at [238, 32] on span "Pause" at bounding box center [248, 29] width 20 height 10
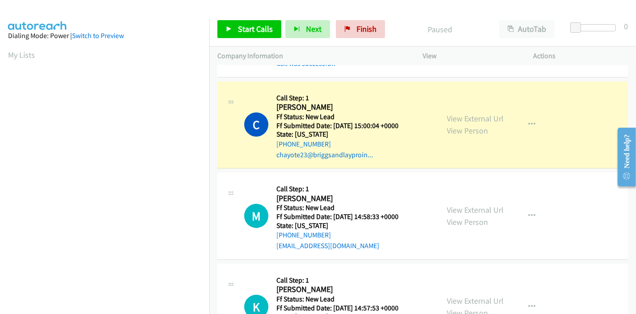
scroll to position [189, 0]
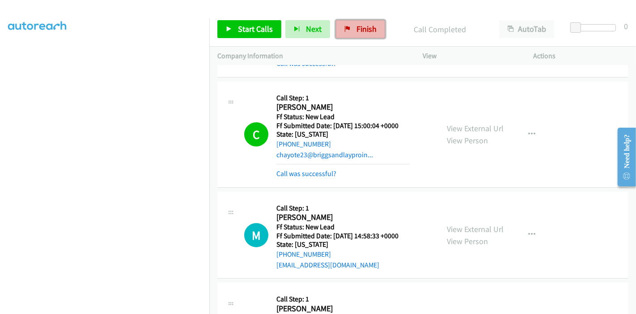
drag, startPoint x: 357, startPoint y: 25, endPoint x: 355, endPoint y: 34, distance: 8.7
click at [357, 25] on span "Finish" at bounding box center [367, 29] width 20 height 10
